Goal: Task Accomplishment & Management: Manage account settings

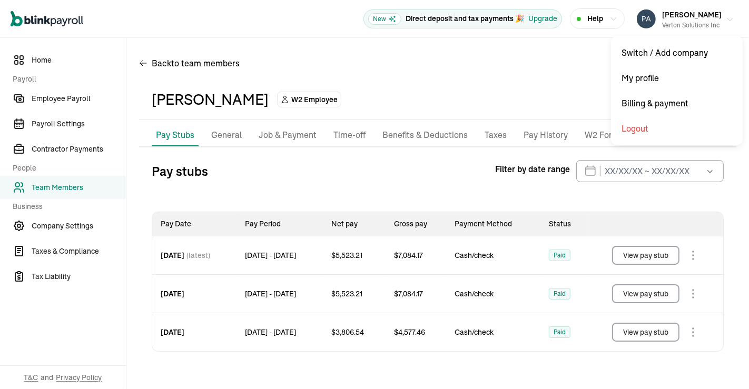
click at [729, 22] on icon "button" at bounding box center [730, 19] width 8 height 8
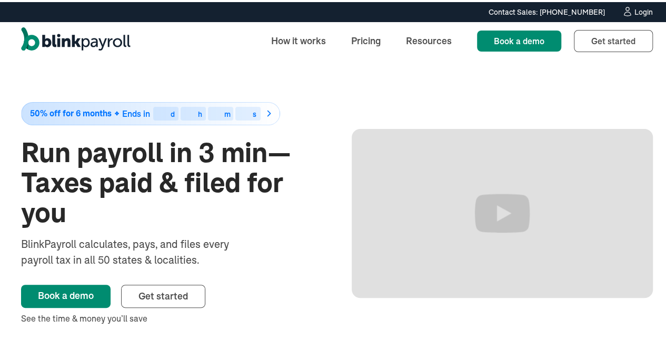
click at [635, 6] on div "Login" at bounding box center [644, 9] width 18 height 7
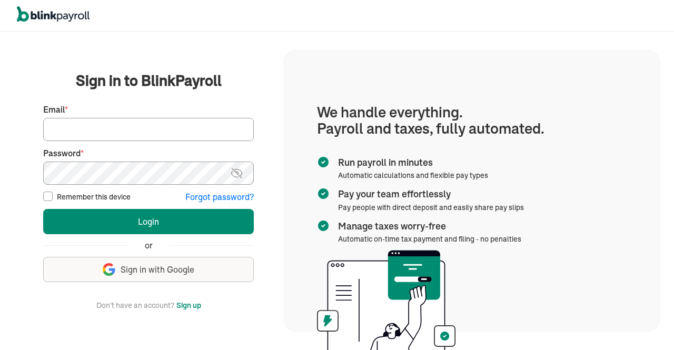
click at [134, 125] on input "Email *" at bounding box center [148, 129] width 211 height 23
type input "[EMAIL_ADDRESS][DOMAIN_NAME]"
click at [239, 174] on img at bounding box center [236, 173] width 13 height 13
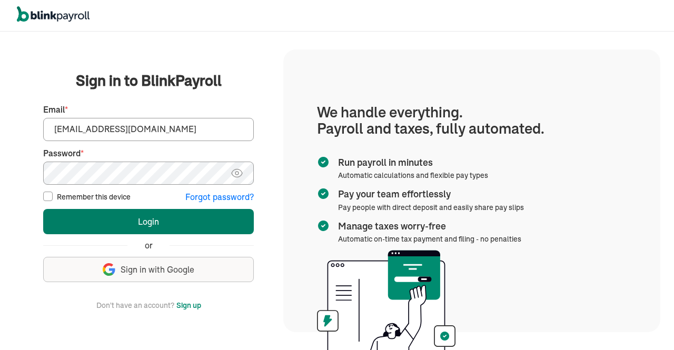
click at [174, 224] on button "Login" at bounding box center [148, 221] width 211 height 25
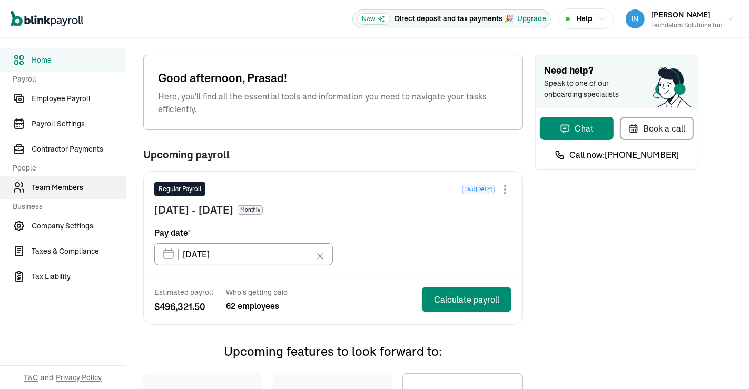
click at [50, 183] on span "Team Members" at bounding box center [79, 187] width 94 height 11
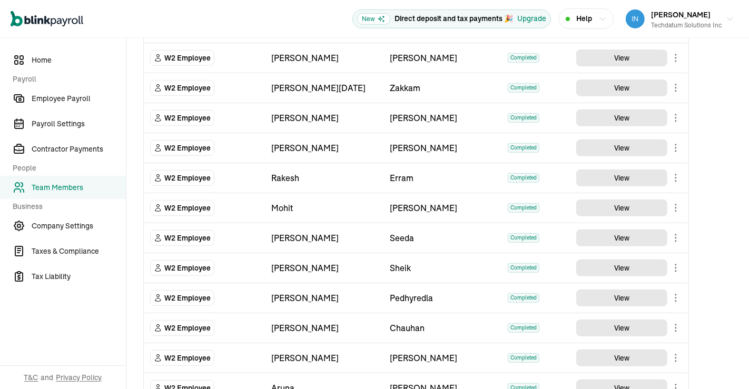
scroll to position [1010, 0]
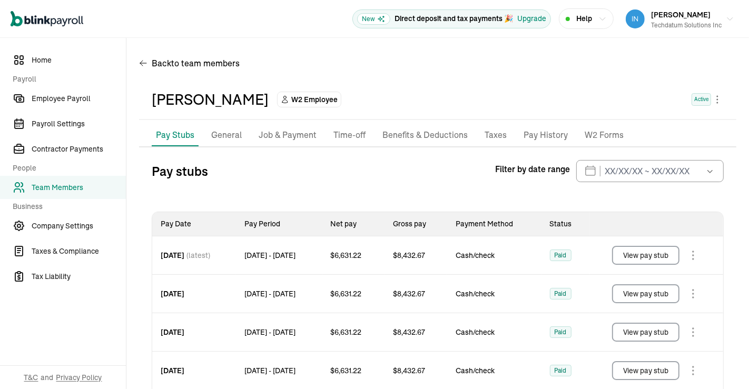
scroll to position [60, 0]
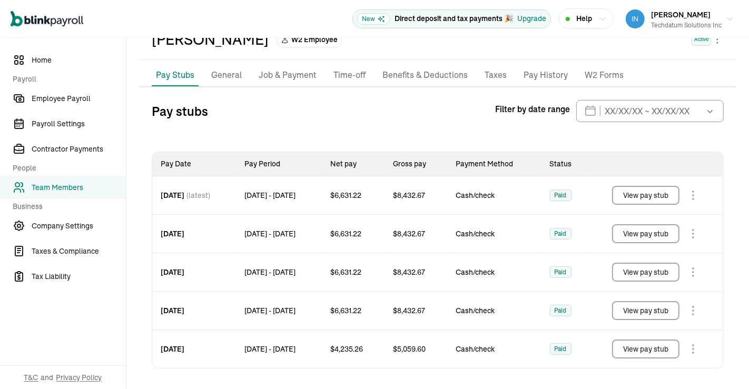
click at [652, 192] on button "View pay stub" at bounding box center [645, 195] width 67 height 19
click at [687, 233] on body "Open main menu New Direct deposit and tax payments 🎉 Upgrade Help Prasad Rao Te…" at bounding box center [374, 194] width 749 height 389
click at [635, 264] on button "View pay stub" at bounding box center [645, 272] width 67 height 19
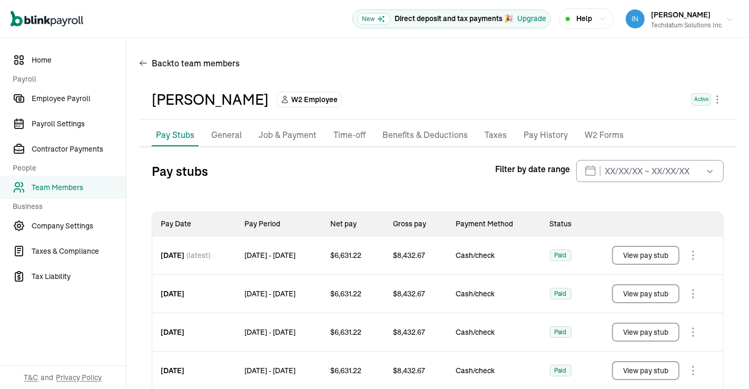
click at [720, 13] on button "Prasad Rao Techdatum Solutions Inc" at bounding box center [680, 19] width 117 height 26
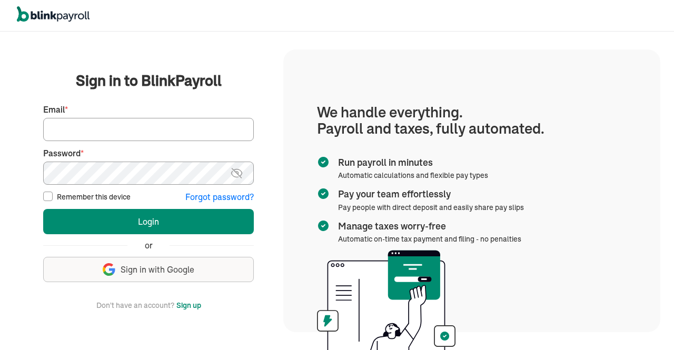
click at [116, 123] on input "Email *" at bounding box center [148, 129] width 211 height 23
type input "[EMAIL_ADDRESS][DOMAIN_NAME]"
click at [242, 171] on img at bounding box center [236, 173] width 13 height 13
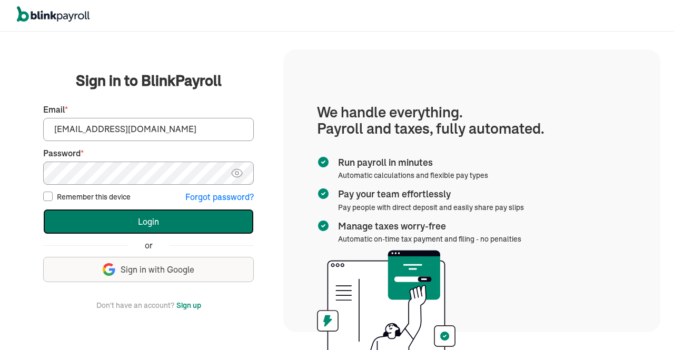
click at [176, 210] on button "Login" at bounding box center [148, 221] width 211 height 25
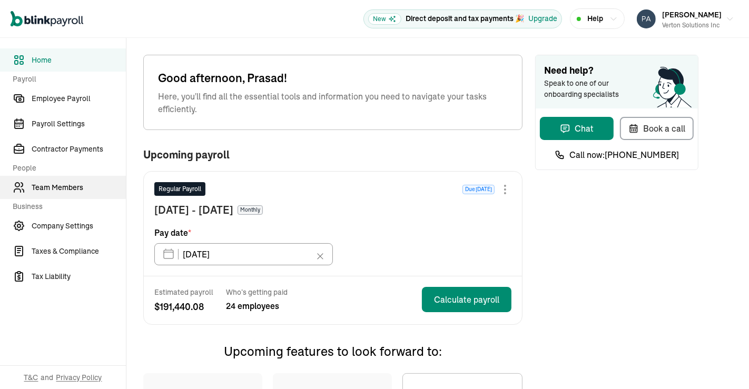
click at [67, 192] on span "Team Members" at bounding box center [79, 187] width 94 height 11
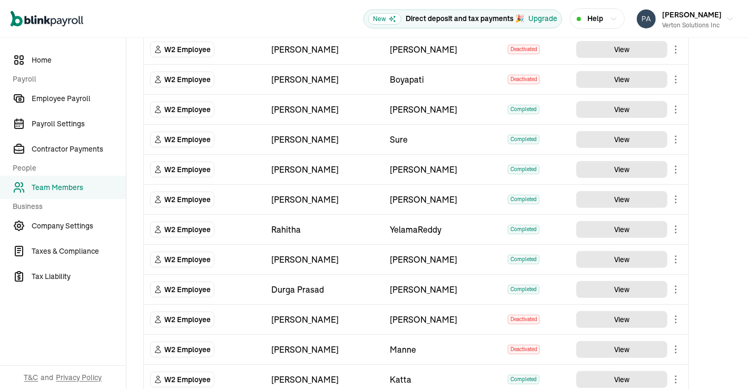
scroll to position [233, 0]
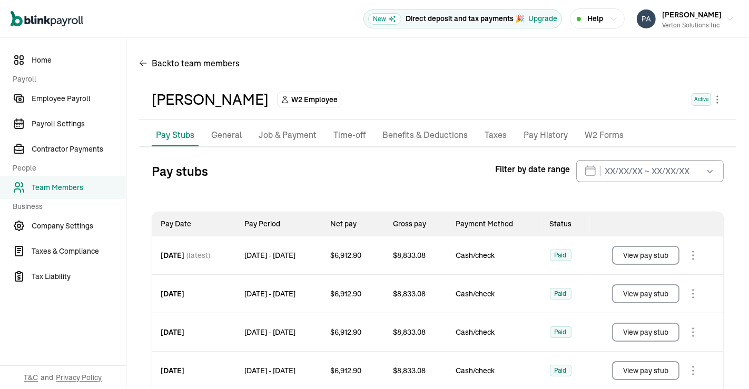
click at [623, 258] on button "View pay stub" at bounding box center [645, 255] width 67 height 19
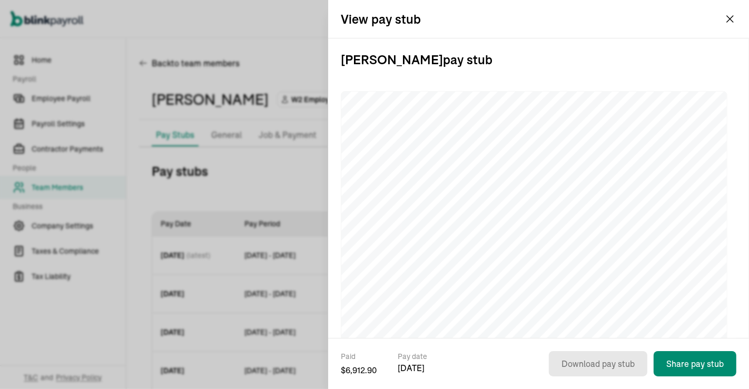
drag, startPoint x: 723, startPoint y: 18, endPoint x: 735, endPoint y: 18, distance: 12.1
click at [735, 18] on div "View pay stub" at bounding box center [538, 19] width 421 height 38
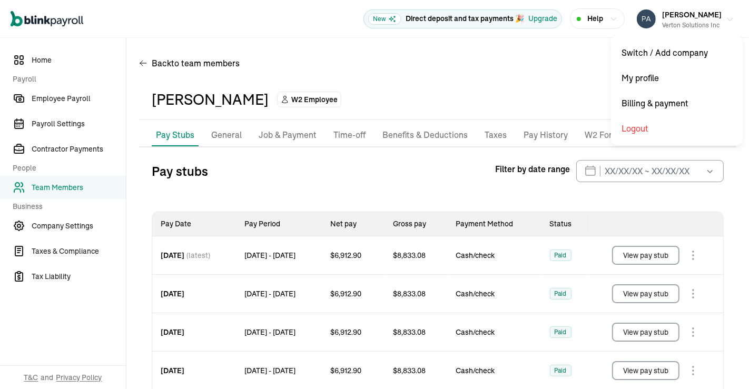
click at [714, 21] on button "Prasad Rao Verton Solutions Inc" at bounding box center [686, 19] width 106 height 26
click at [726, 23] on icon "button" at bounding box center [730, 19] width 8 height 8
